Goal: Information Seeking & Learning: Learn about a topic

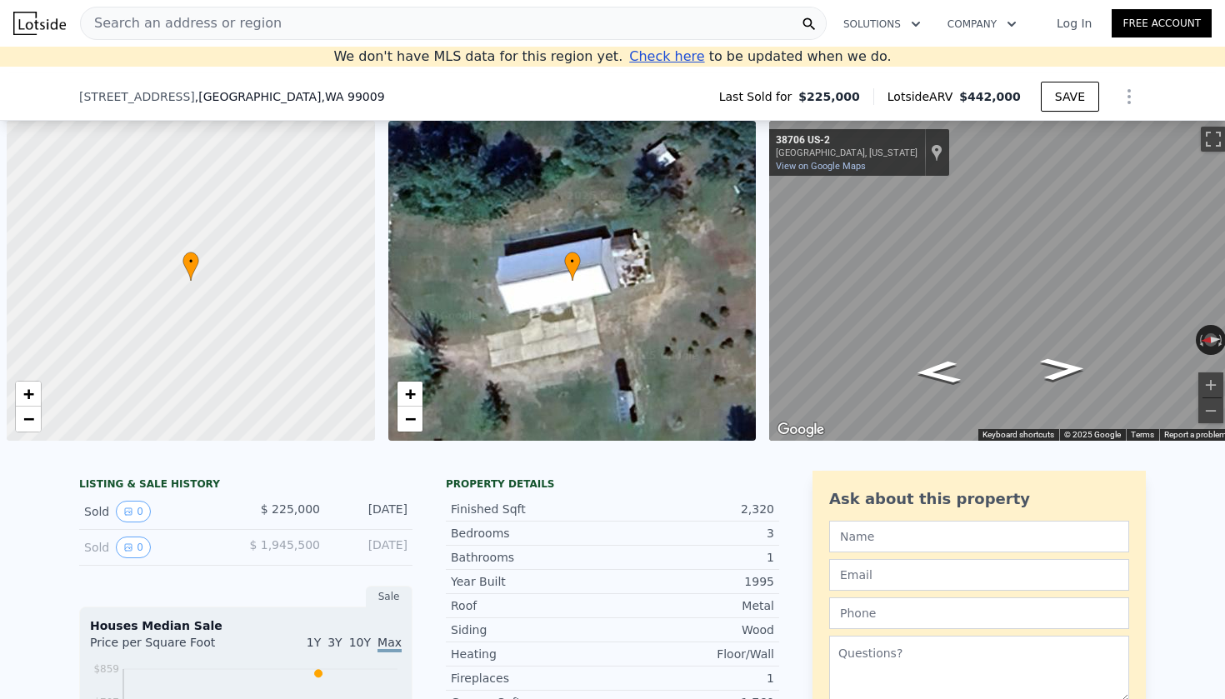
scroll to position [0, 7]
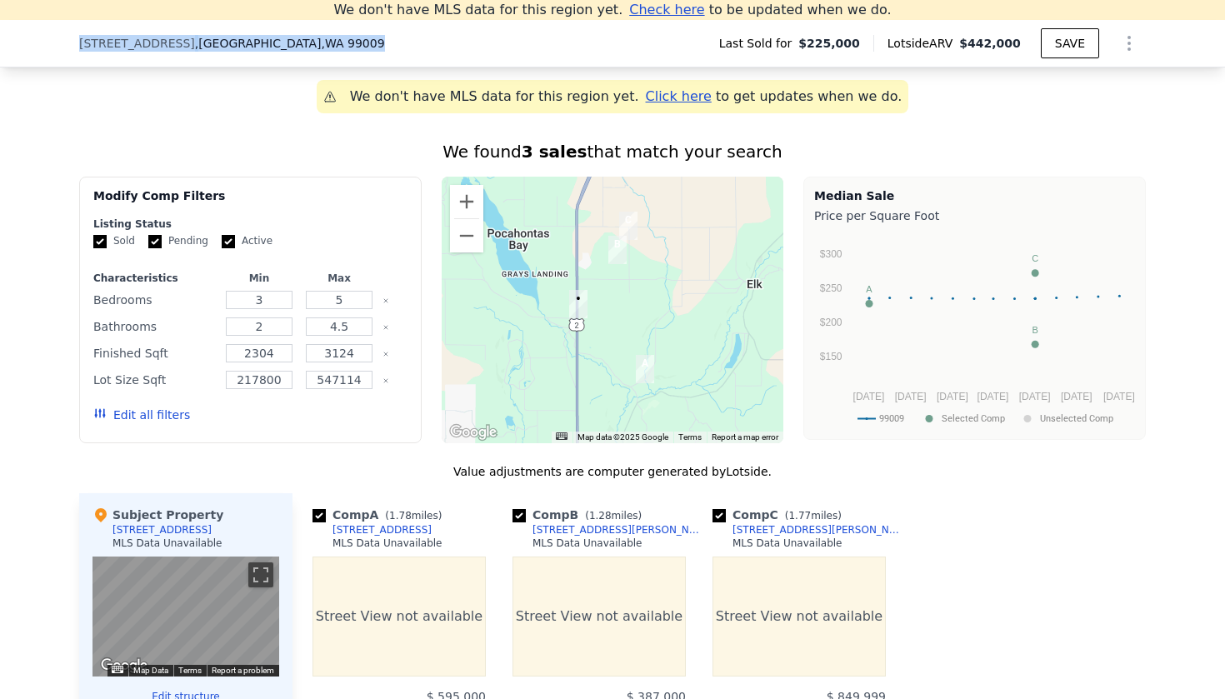
click at [78, 43] on div "[STREET_ADDRESS] Last Sold for $225,000 Lotside ARV $442,000 SAVE" at bounding box center [612, 44] width 1225 height 48
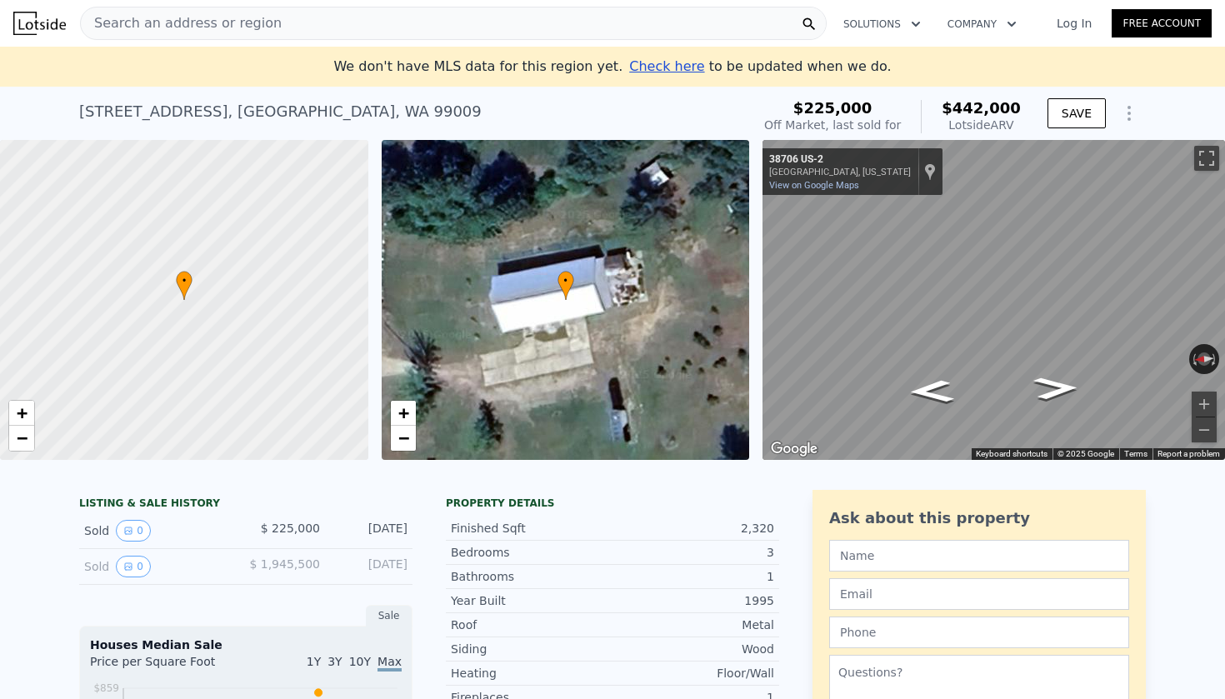
scroll to position [0, 0]
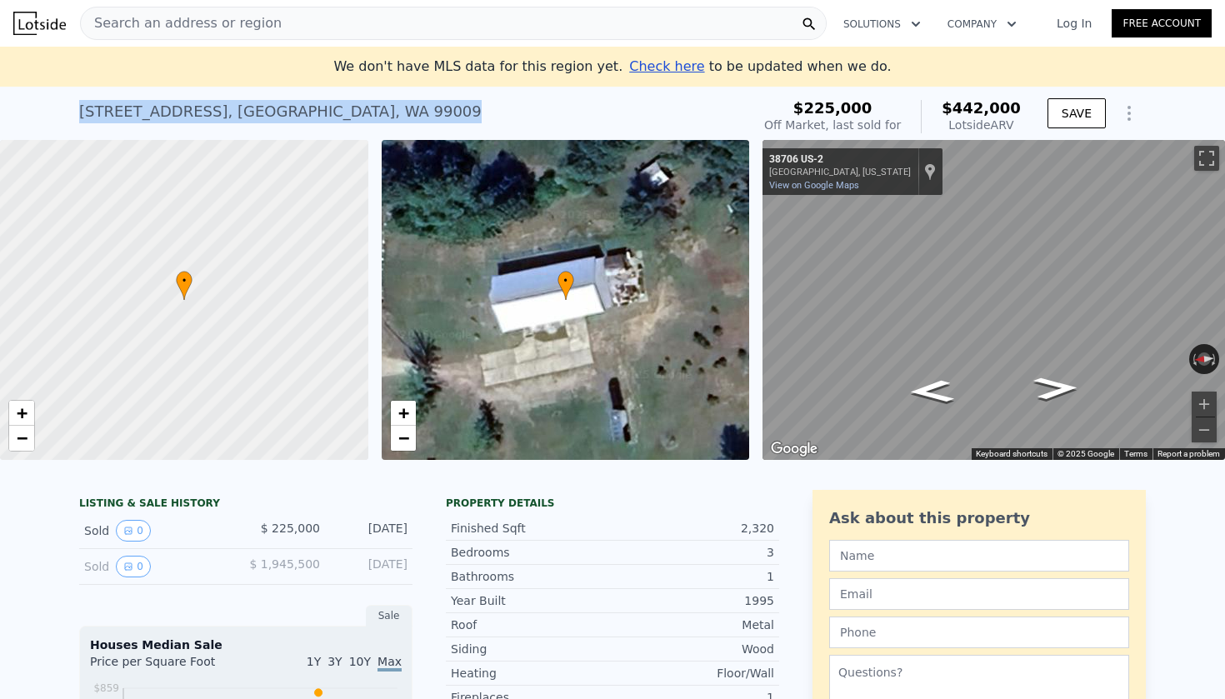
drag, startPoint x: 455, startPoint y: 109, endPoint x: 87, endPoint y: 99, distance: 368.5
click at [87, 99] on div "[STREET_ADDRESS] Sold [DATE] for $225k (~ARV $442k )" at bounding box center [411, 116] width 665 height 47
copy div "[STREET_ADDRESS] Sold [DATE] for $225k (~ARV $442k )"
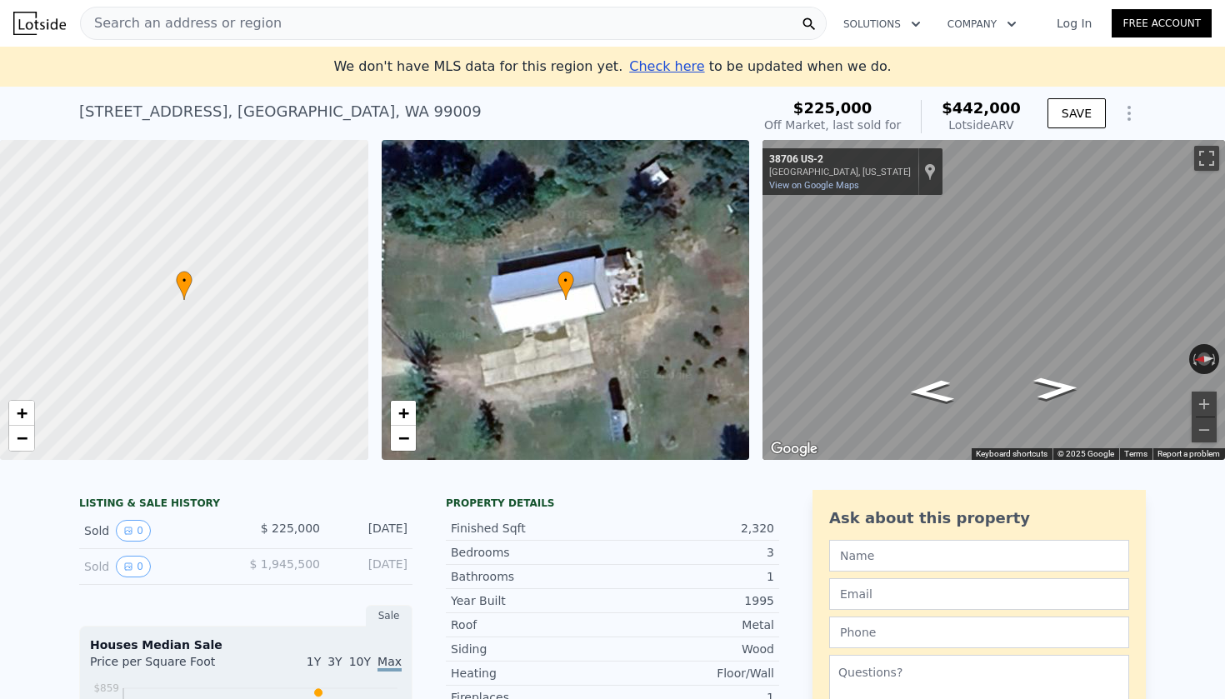
click at [312, 108] on div "[STREET_ADDRESS]" at bounding box center [280, 111] width 403 height 23
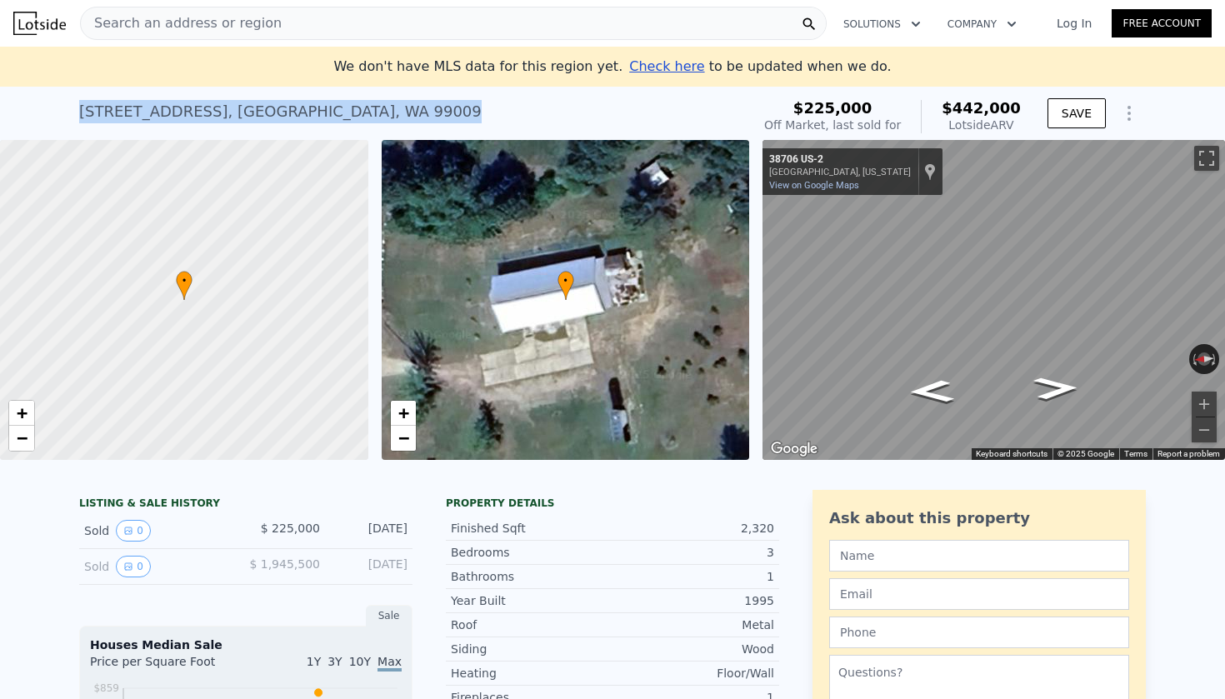
click at [312, 108] on div "[STREET_ADDRESS]" at bounding box center [280, 111] width 403 height 23
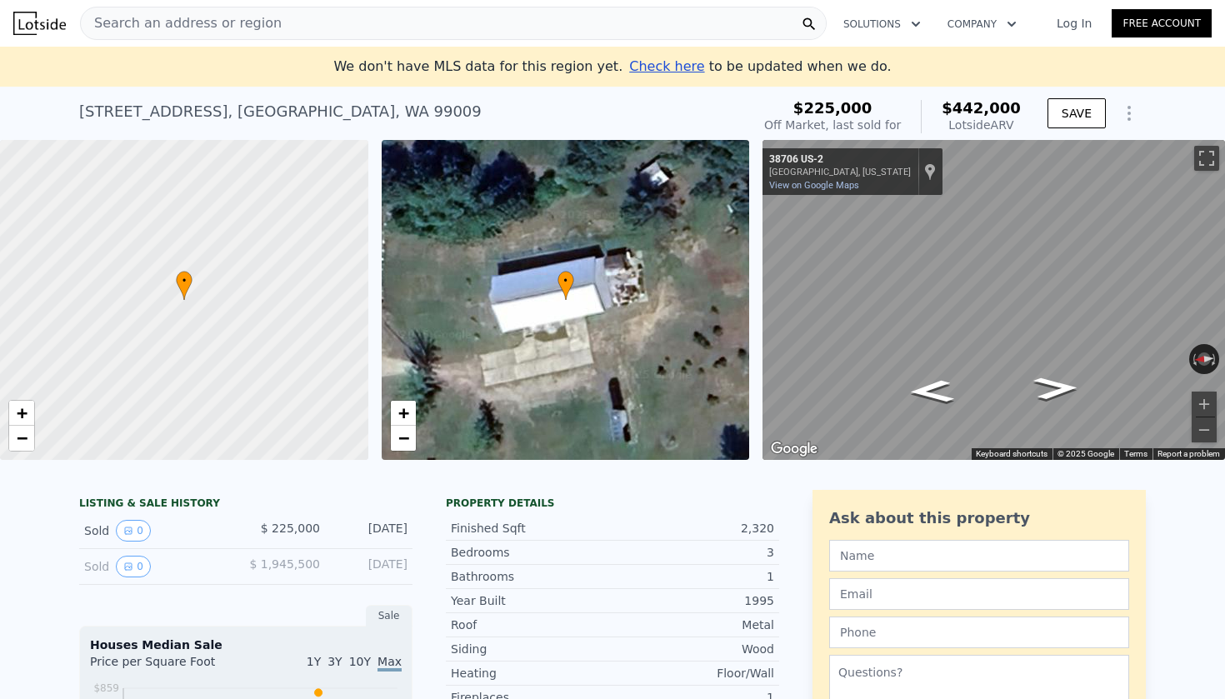
click at [237, 21] on span "Search an address or region" at bounding box center [181, 23] width 201 height 20
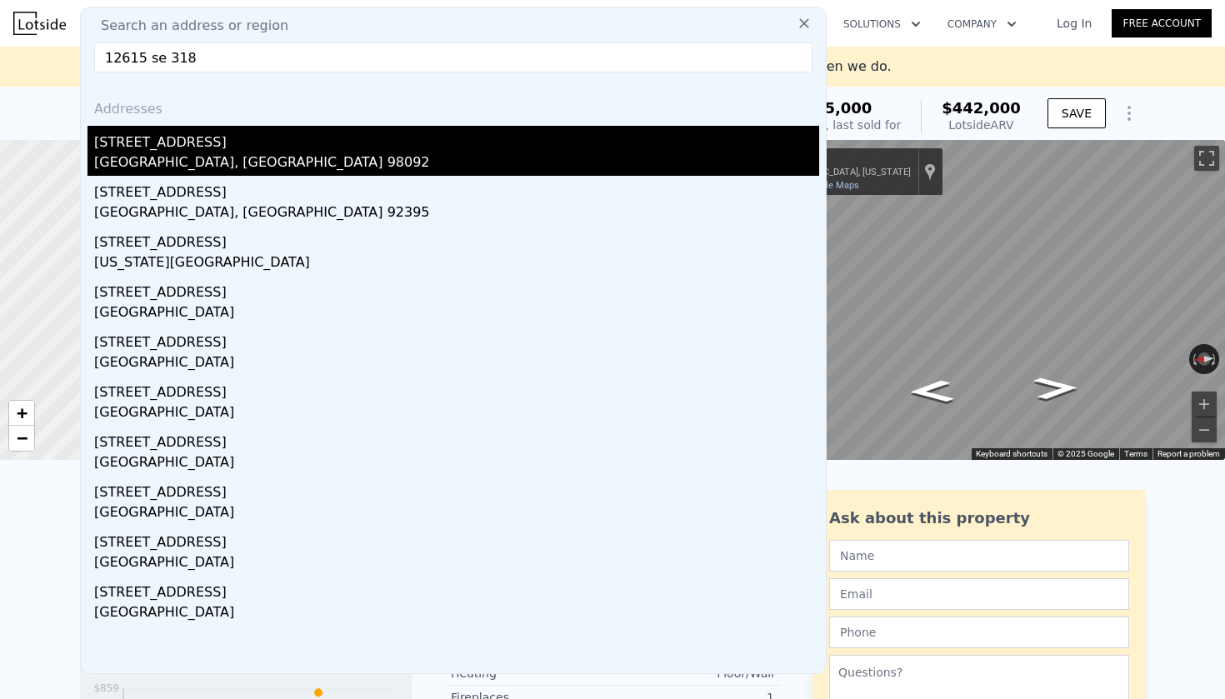
type input "12615 se 318"
click at [229, 137] on div "[STREET_ADDRESS]" at bounding box center [456, 139] width 725 height 27
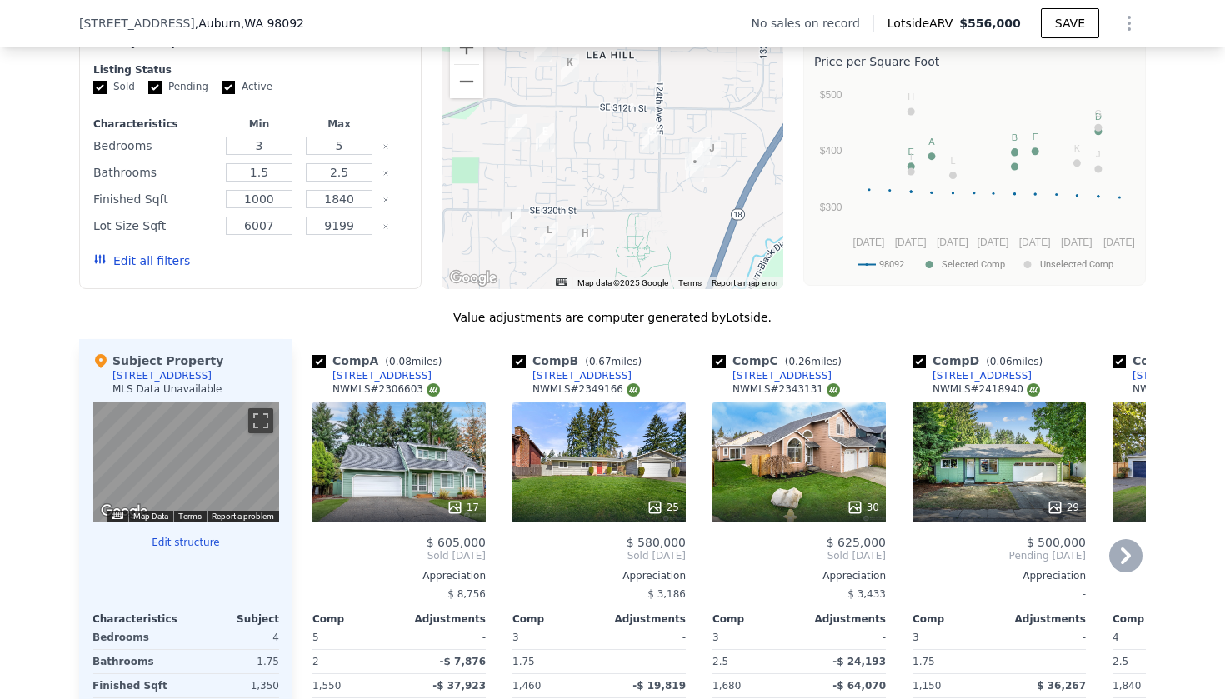
scroll to position [1341, 0]
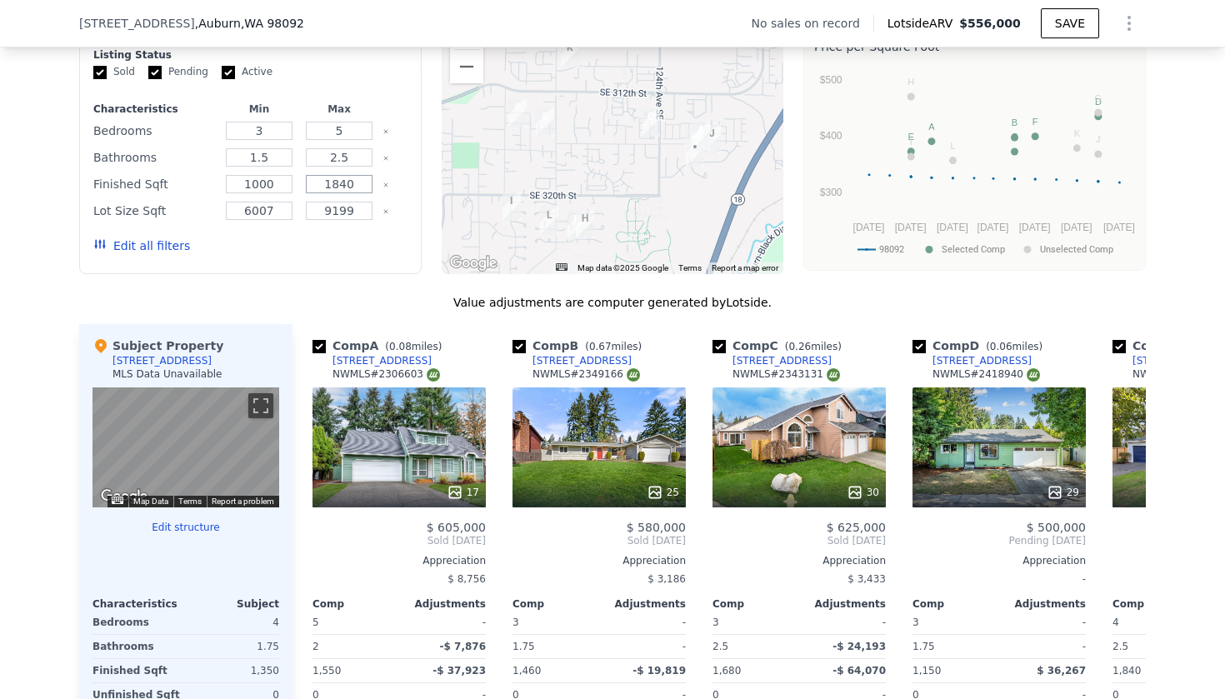
click at [348, 185] on input "1840" at bounding box center [339, 184] width 66 height 18
click at [338, 185] on input "1385" at bounding box center [339, 184] width 66 height 18
type input "1485"
click at [273, 181] on input "1000" at bounding box center [259, 184] width 66 height 18
type input "1215"
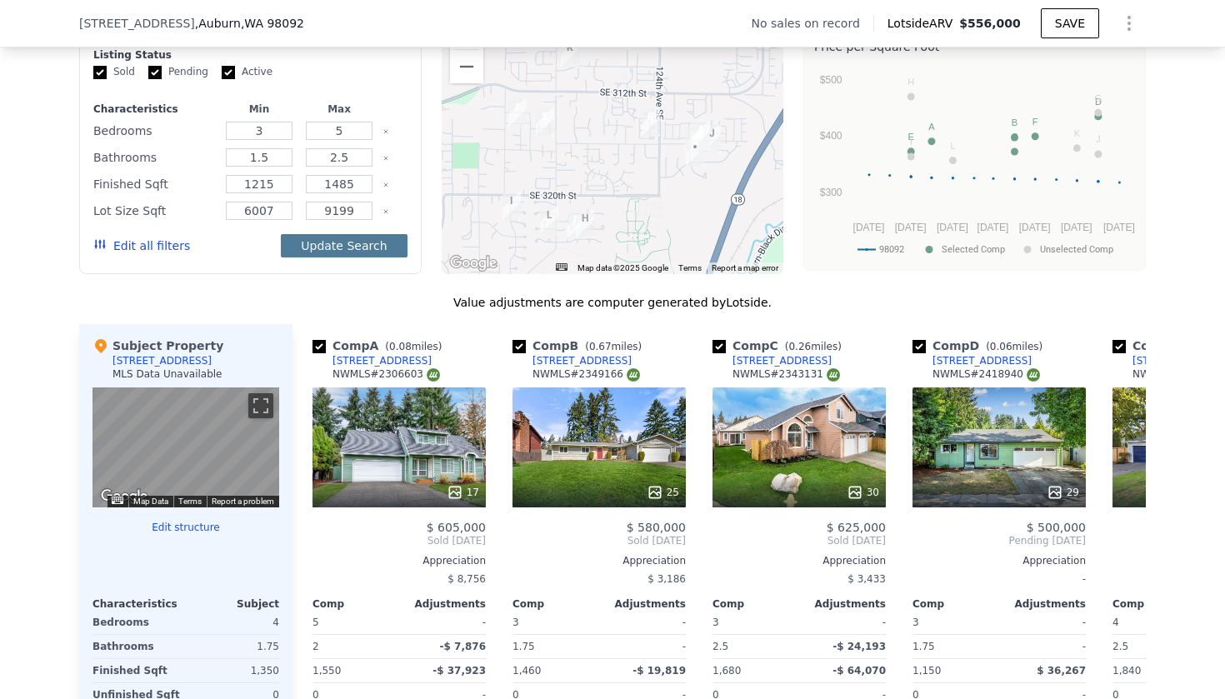
click at [319, 248] on button "Update Search" at bounding box center [344, 245] width 126 height 23
checkbox input "false"
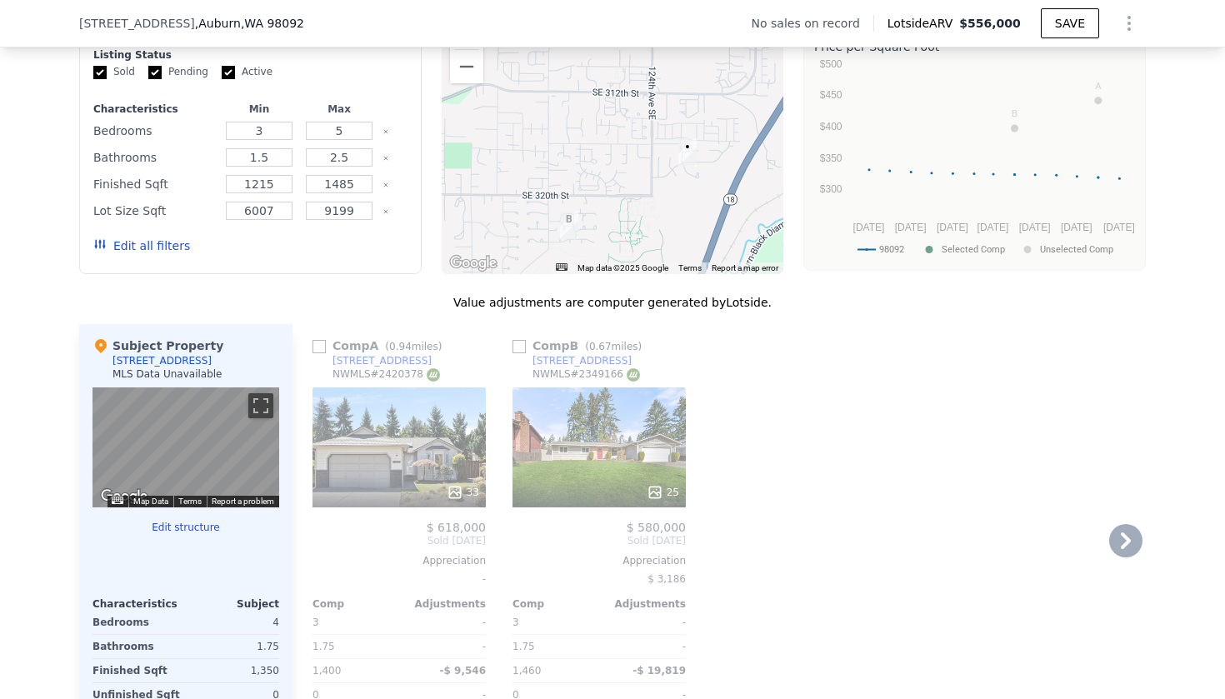
click at [318, 352] on input "checkbox" at bounding box center [319, 346] width 13 height 13
checkbox input "true"
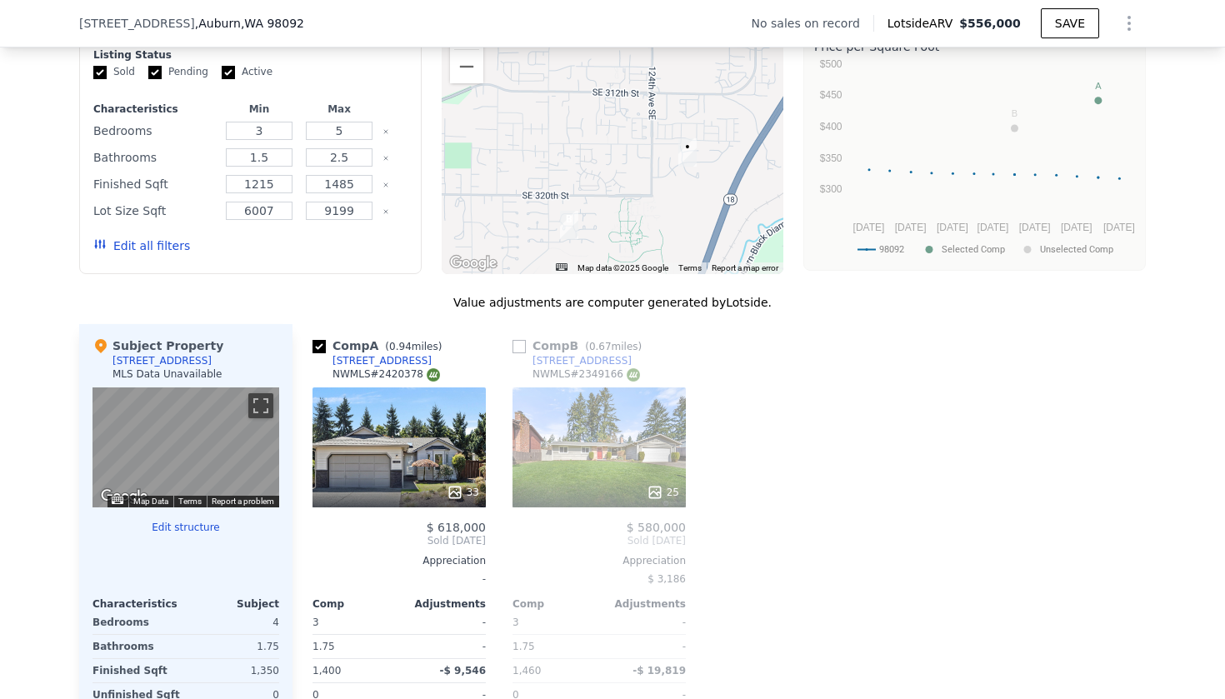
click at [514, 350] on input "checkbox" at bounding box center [519, 346] width 13 height 13
checkbox input "true"
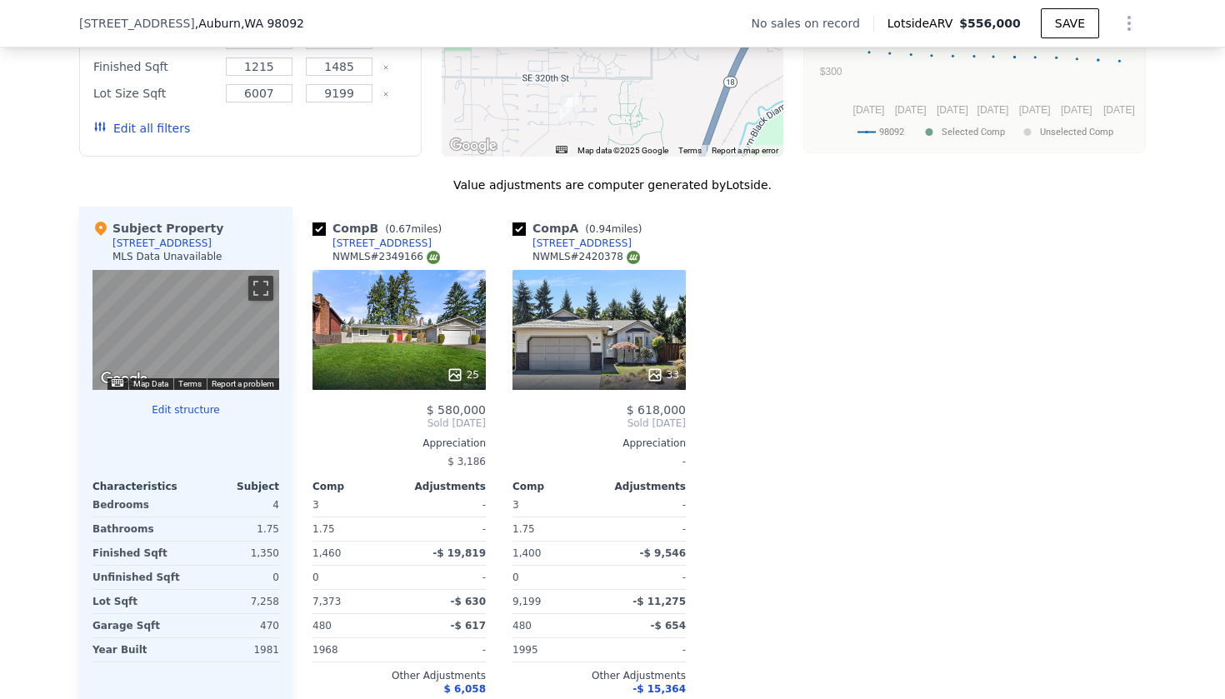
scroll to position [1482, 0]
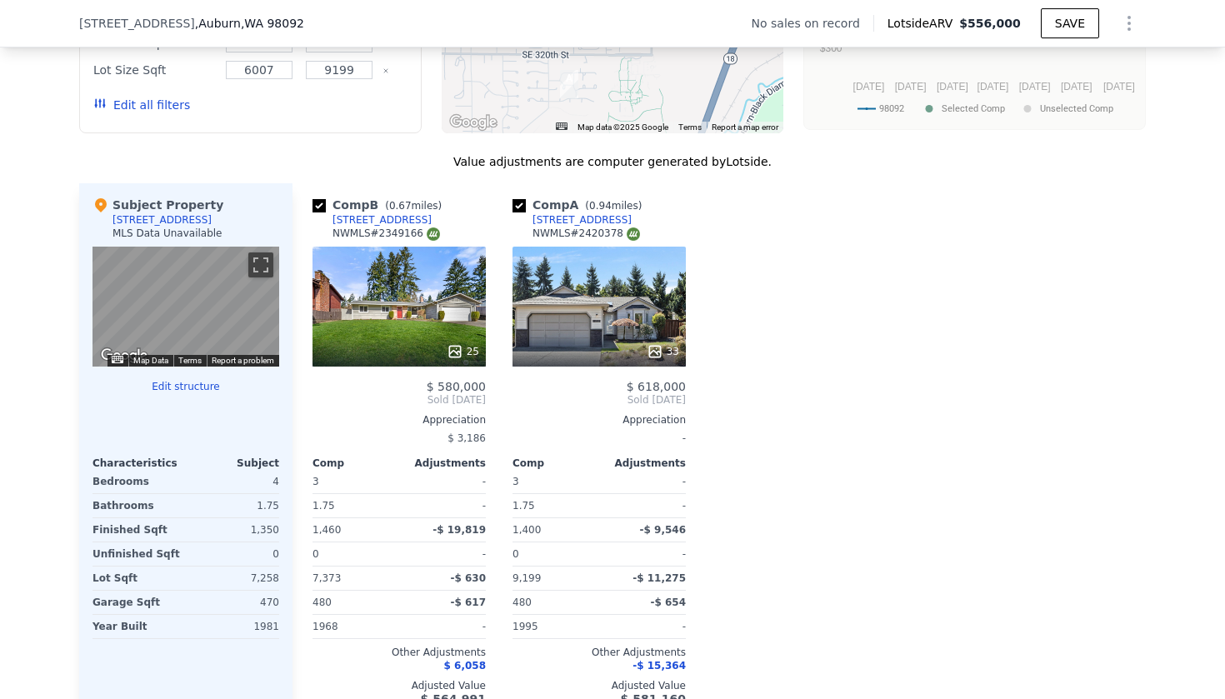
click at [455, 353] on icon at bounding box center [455, 351] width 17 height 17
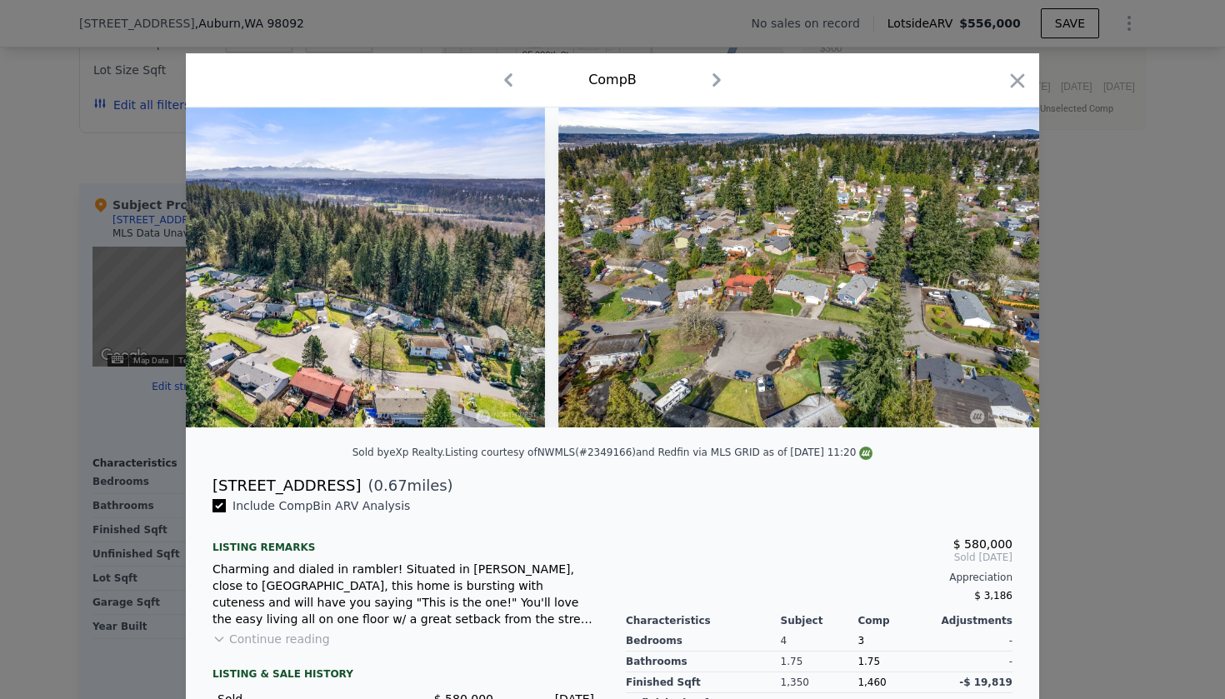
scroll to position [0, 11476]
click at [1018, 93] on div at bounding box center [1017, 83] width 23 height 29
click at [1019, 85] on icon "button" at bounding box center [1017, 80] width 23 height 23
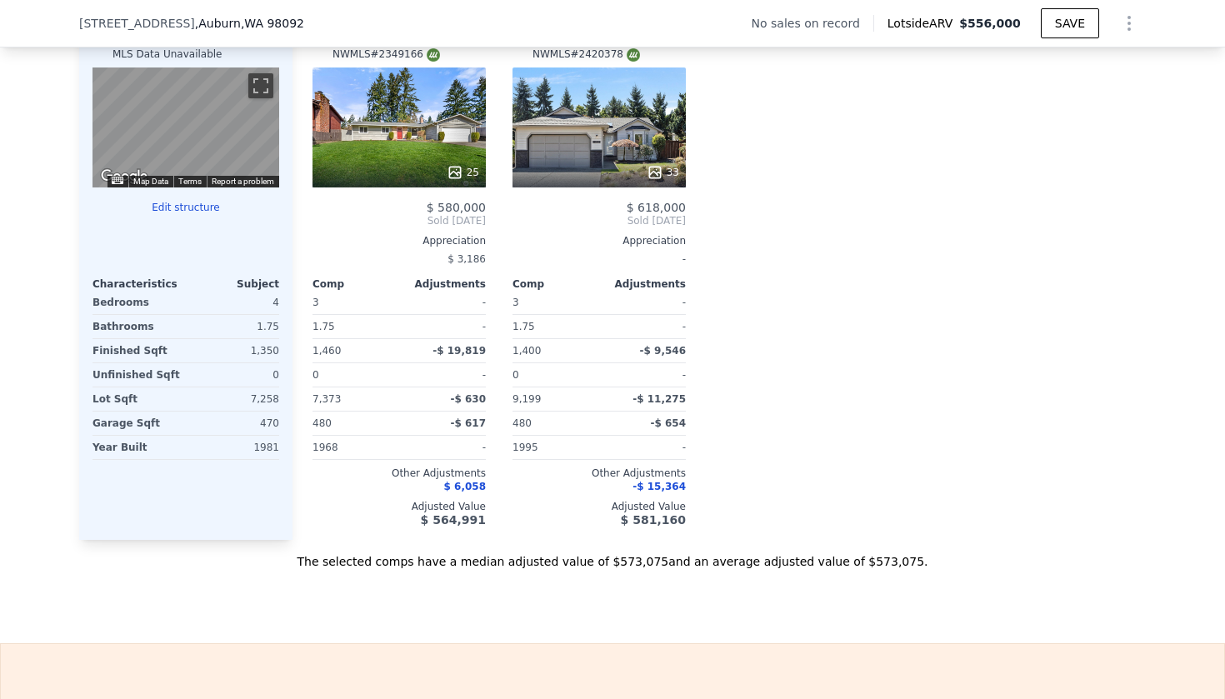
scroll to position [1660, 0]
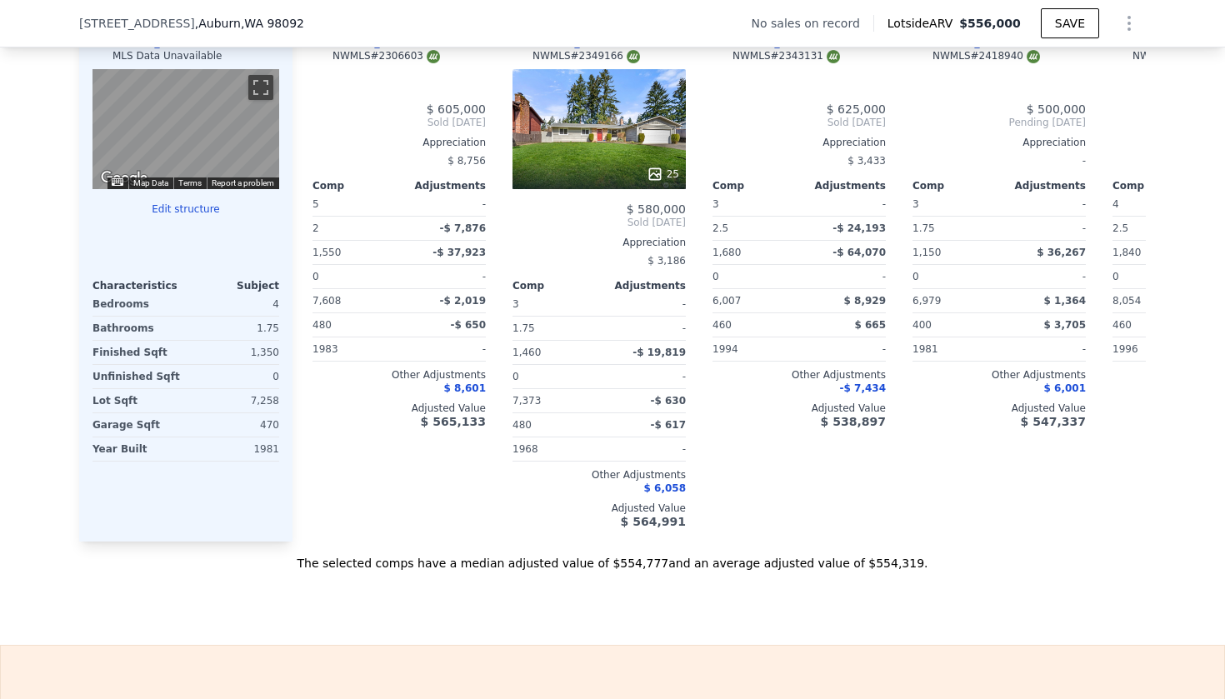
type input "1000"
type input "1840"
checkbox input "false"
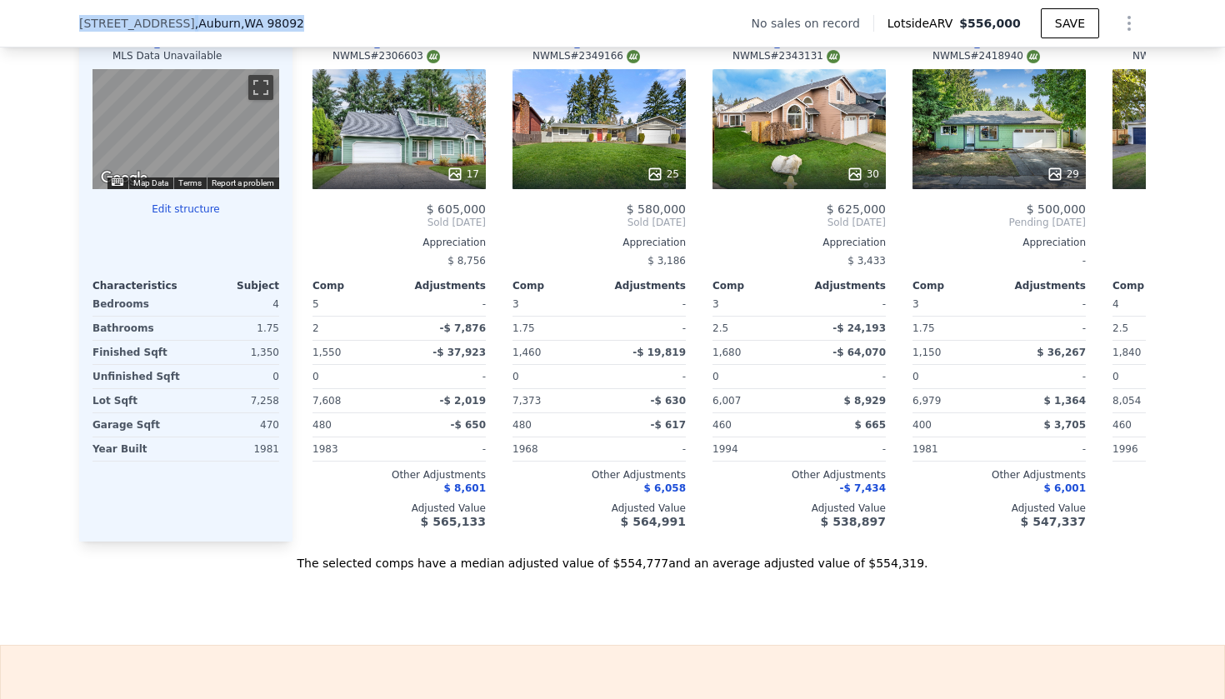
drag, startPoint x: 309, startPoint y: 24, endPoint x: 79, endPoint y: 22, distance: 230.1
click at [79, 22] on div "[STREET_ADDRESS]" at bounding box center [198, 23] width 238 height 17
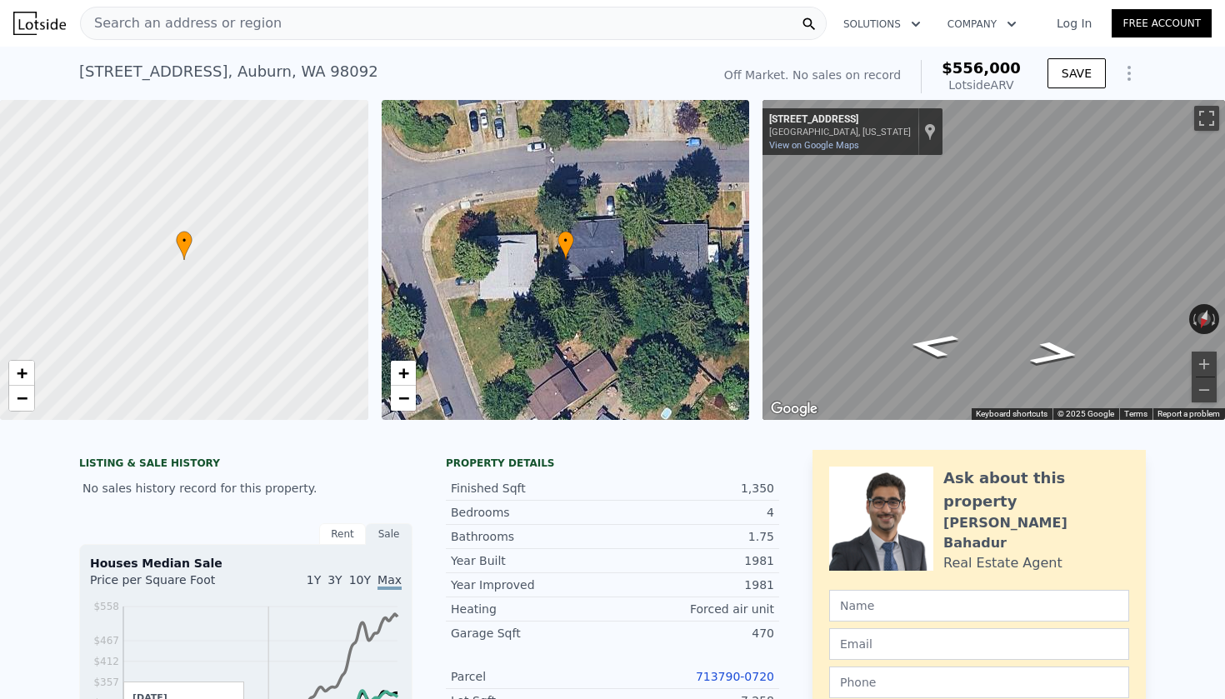
scroll to position [0, 0]
click at [258, 30] on span "Search an address or region" at bounding box center [181, 23] width 201 height 20
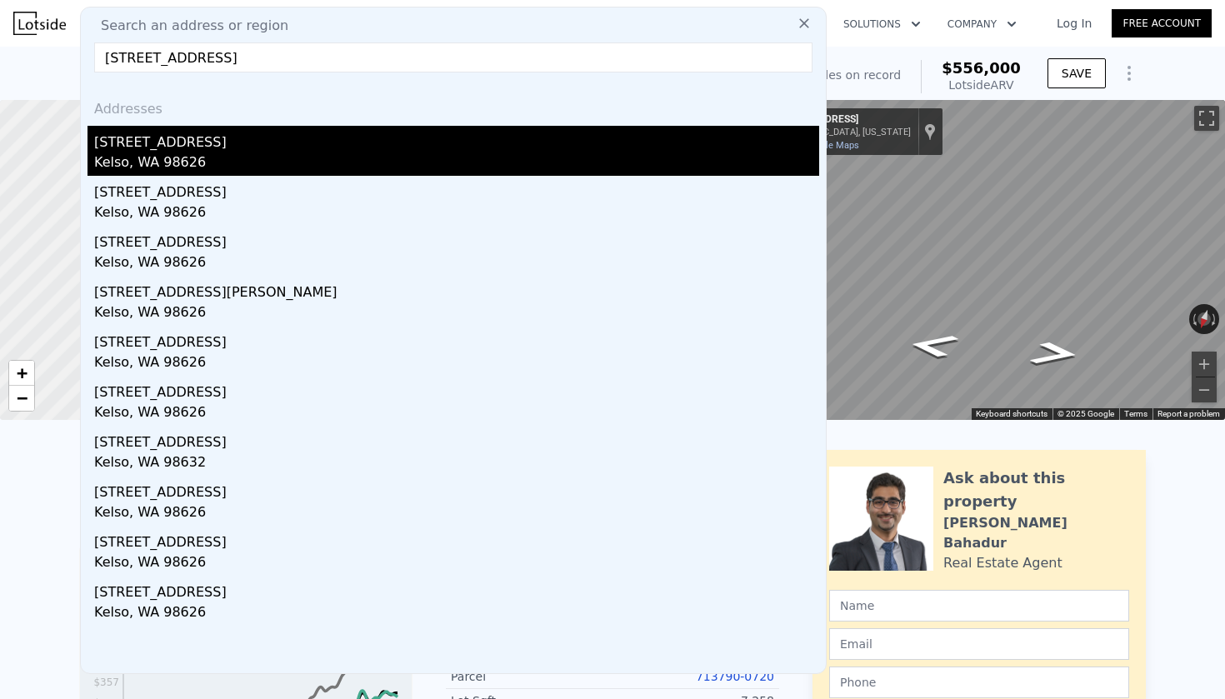
type input "[STREET_ADDRESS]"
click at [278, 165] on div "Kelso, WA 98626" at bounding box center [456, 164] width 725 height 23
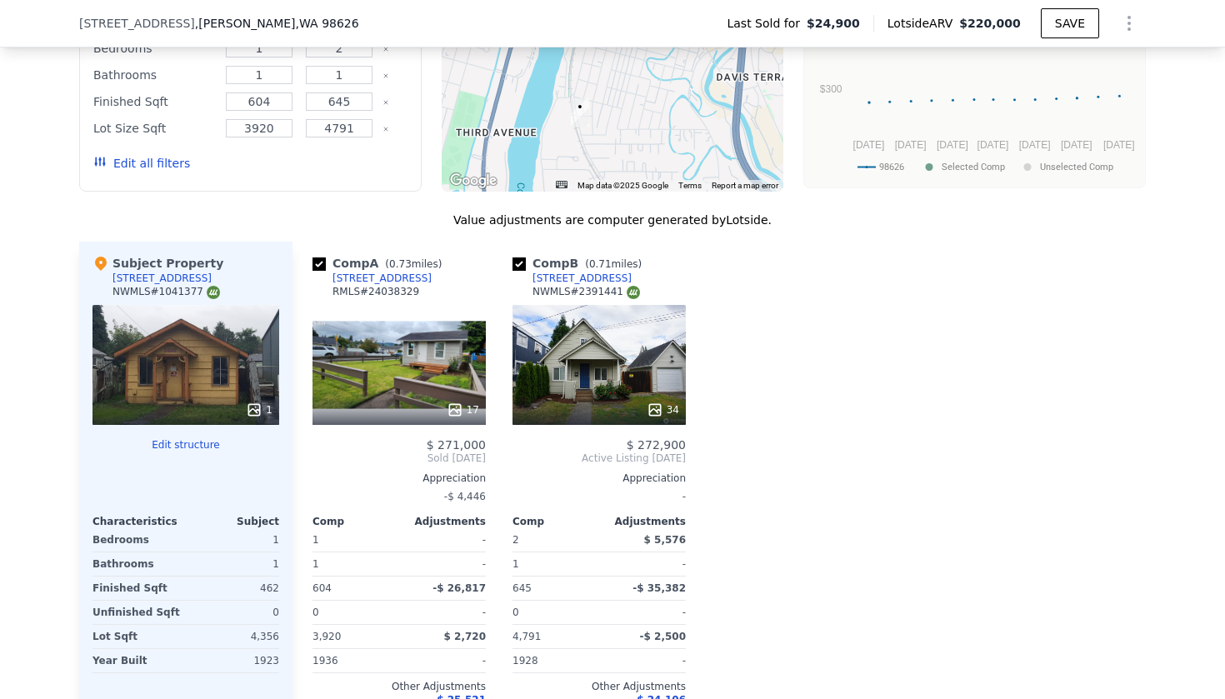
scroll to position [1549, 0]
